Goal: Information Seeking & Learning: Learn about a topic

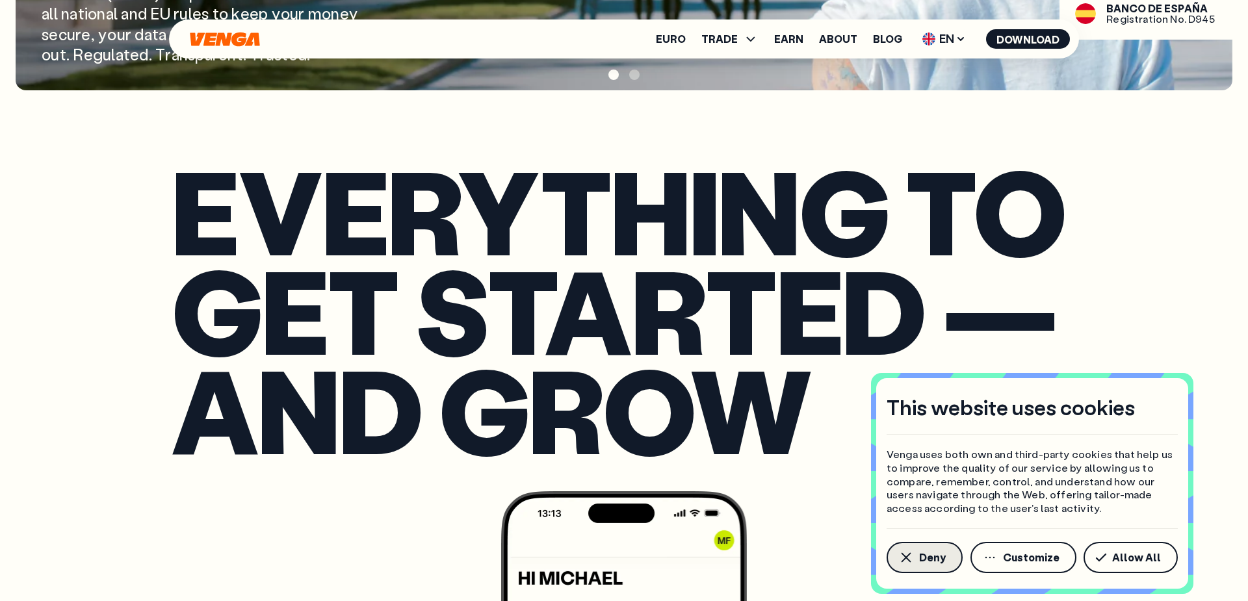
click at [923, 558] on span "Deny" at bounding box center [932, 557] width 27 height 10
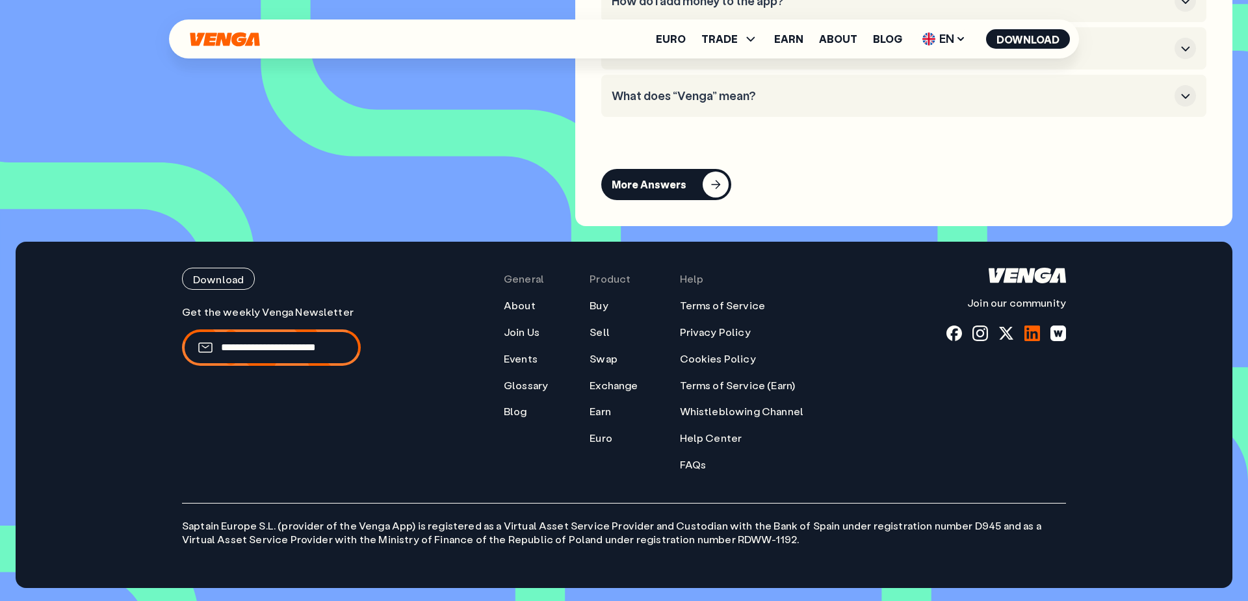
scroll to position [5788, 0]
drag, startPoint x: 1028, startPoint y: 339, endPoint x: 1022, endPoint y: 335, distance: 7.4
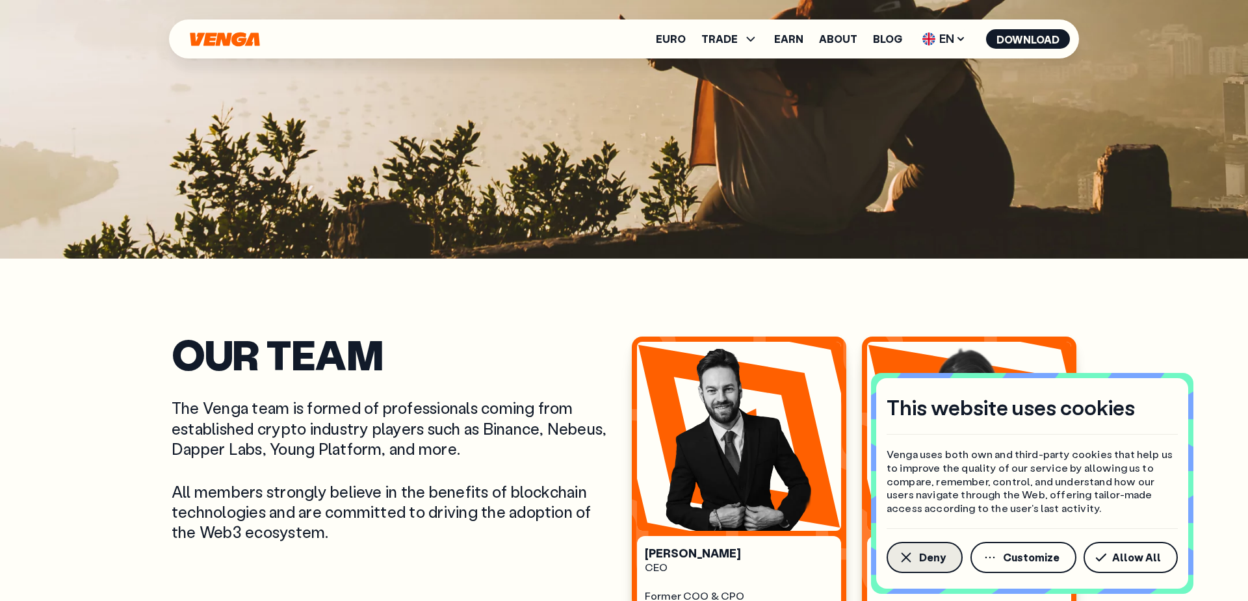
click at [936, 561] on span "Deny" at bounding box center [932, 557] width 27 height 10
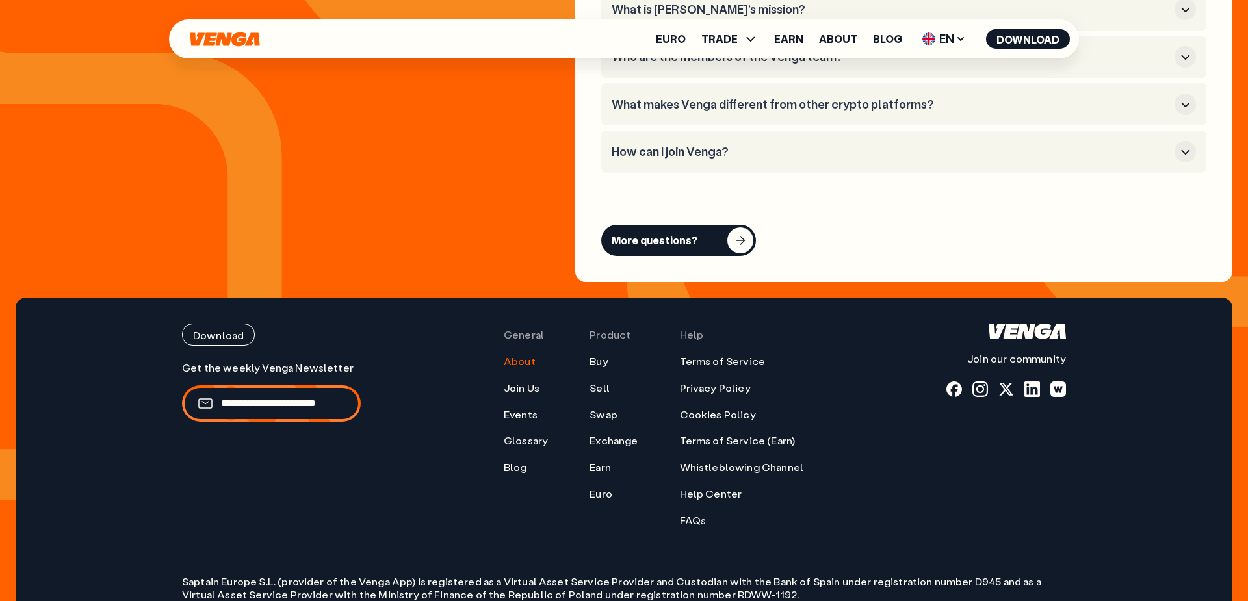
scroll to position [5221, 0]
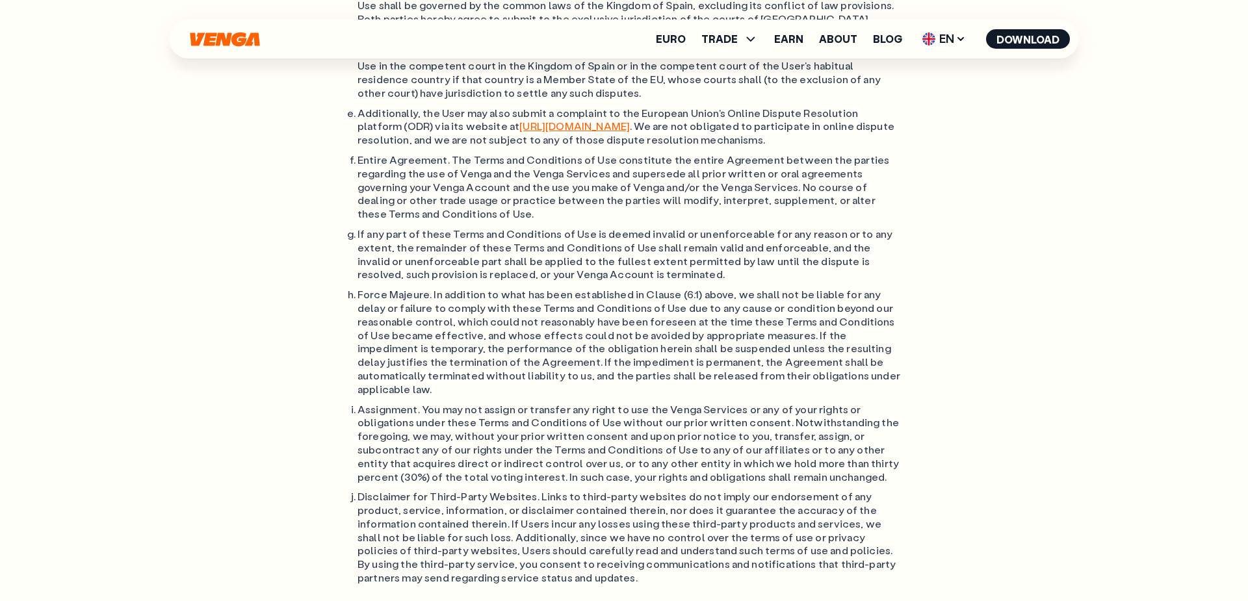
scroll to position [10808, 0]
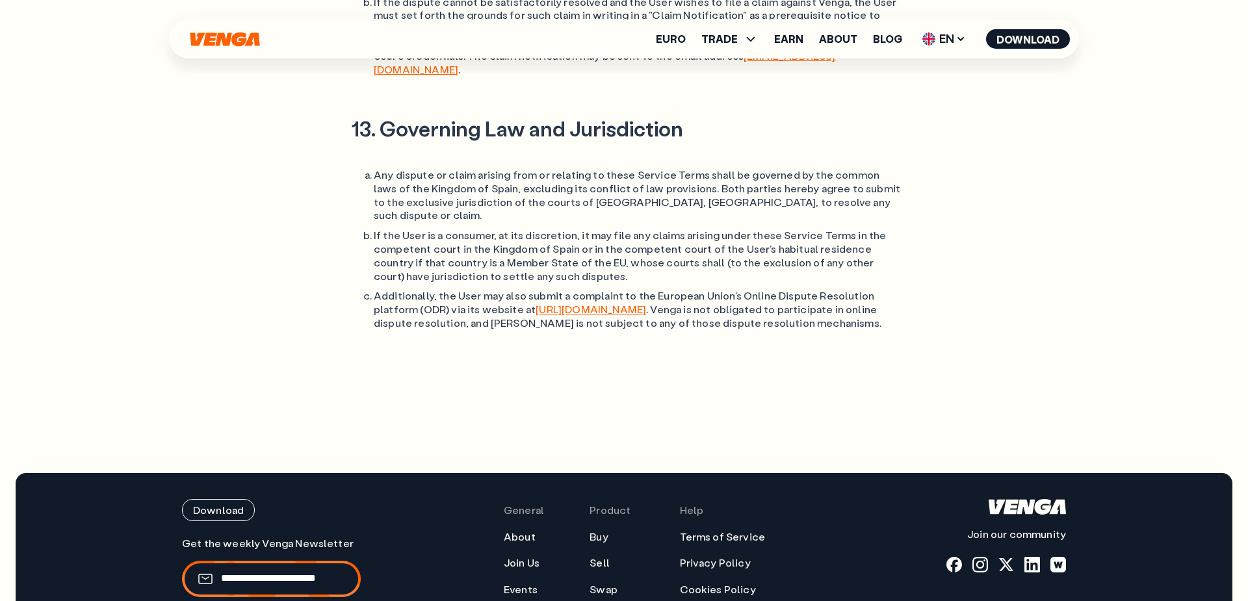
scroll to position [4632, 0]
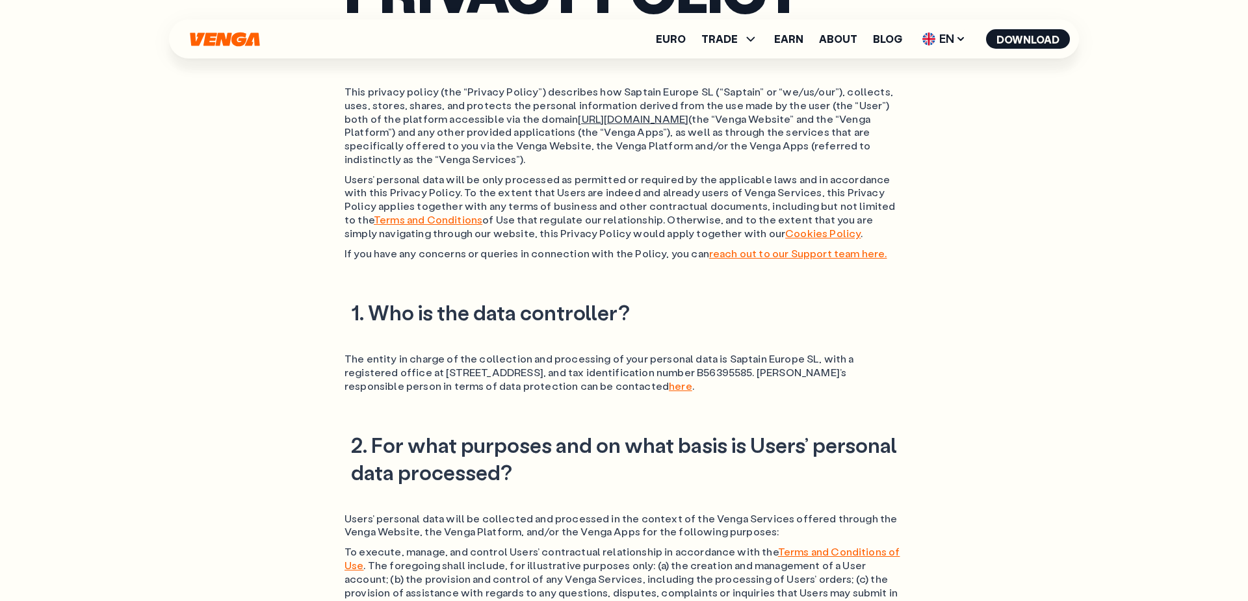
scroll to position [172, 0]
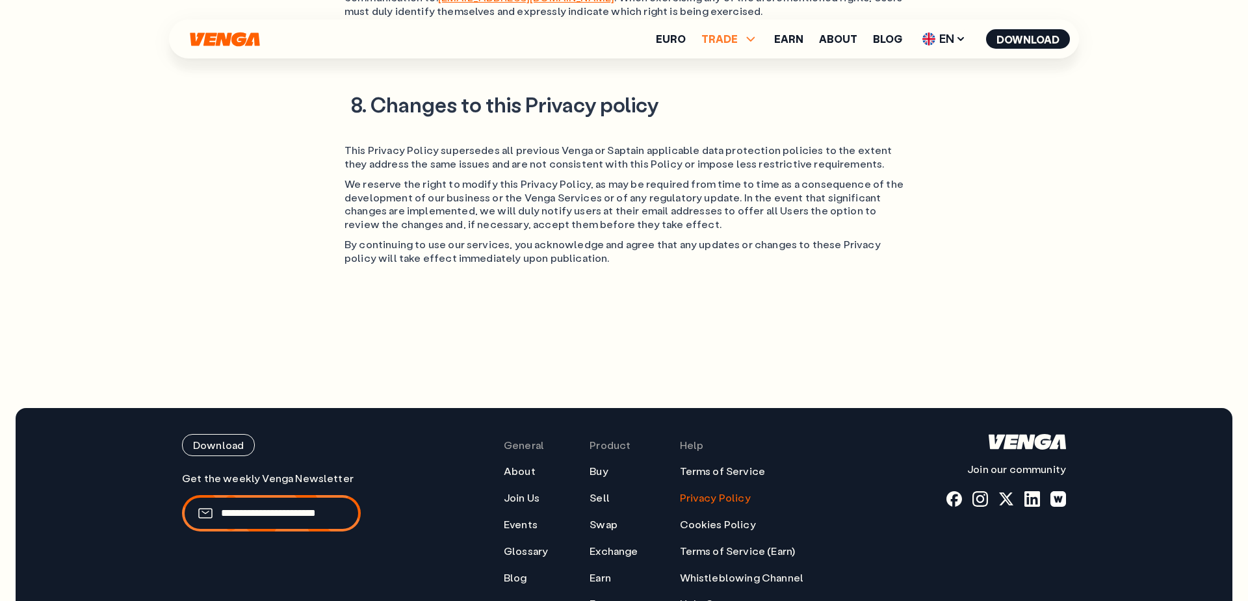
scroll to position [2916, 0]
